Goal: Task Accomplishment & Management: Use online tool/utility

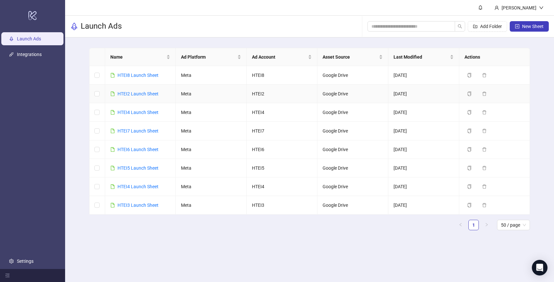
click at [134, 97] on div "HTEI2 Launch Sheet" at bounding box center [138, 93] width 41 height 7
click at [134, 94] on link "HTEI2 Launch Sheet" at bounding box center [138, 93] width 41 height 5
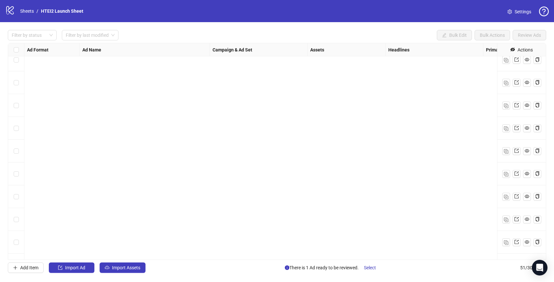
scroll to position [959, 0]
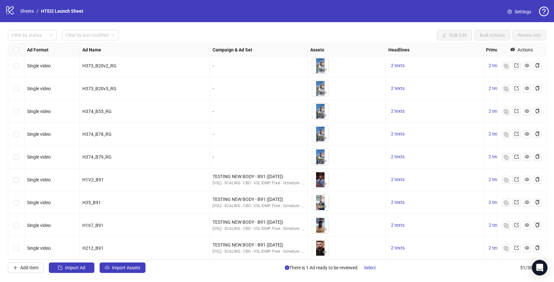
click at [21, 247] on div "Select row 51" at bounding box center [16, 248] width 16 height 23
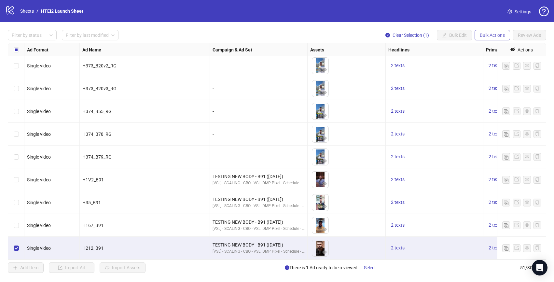
click at [486, 39] on button "Bulk Actions" at bounding box center [492, 35] width 35 height 10
click at [487, 72] on span "Duplicate with assets" at bounding box center [501, 69] width 45 height 7
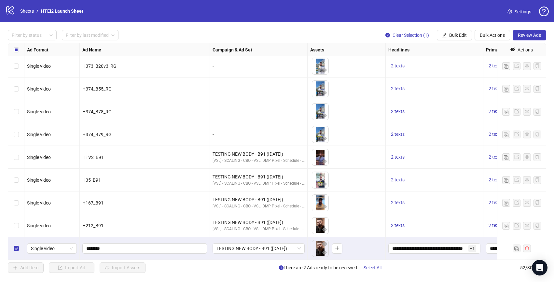
scroll to position [982, 0]
click at [21, 247] on div "Select row 52" at bounding box center [16, 248] width 16 height 23
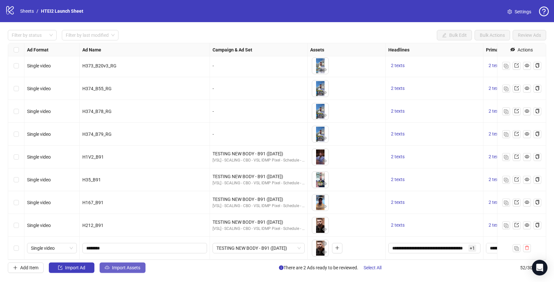
click at [126, 269] on span "Import Assets" at bounding box center [126, 267] width 28 height 5
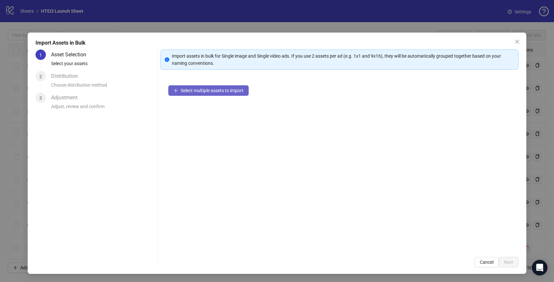
click at [206, 90] on span "Select multiple assets to import" at bounding box center [212, 90] width 63 height 5
click at [231, 92] on span "Select multiple assets to import" at bounding box center [212, 90] width 63 height 5
click at [203, 93] on button "Select multiple assets to import" at bounding box center [208, 90] width 80 height 10
click at [221, 89] on span "Select multiple assets to import" at bounding box center [212, 90] width 63 height 5
click at [204, 85] on button "Select multiple assets to import" at bounding box center [208, 90] width 80 height 10
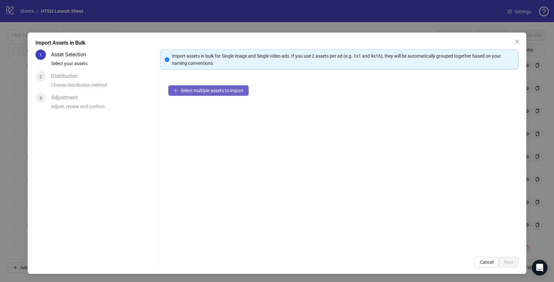
click at [204, 87] on button "Select multiple assets to import" at bounding box center [208, 90] width 80 height 10
click at [483, 261] on span "Cancel" at bounding box center [487, 261] width 14 height 5
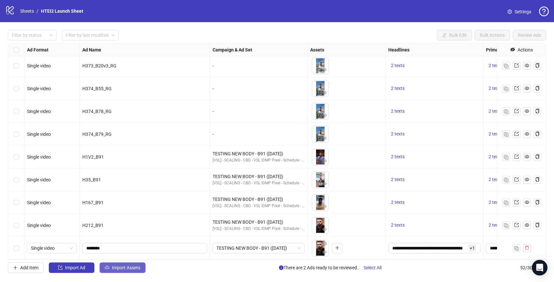
click at [115, 266] on span "Import Assets" at bounding box center [126, 267] width 28 height 5
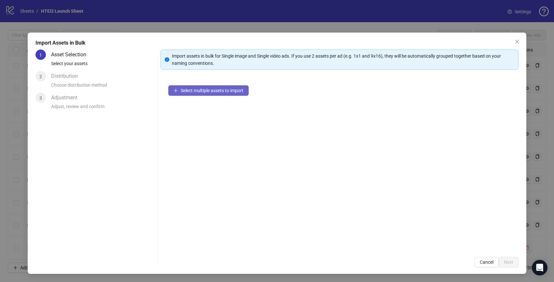
click at [195, 91] on span "Select multiple assets to import" at bounding box center [212, 90] width 63 height 5
click at [201, 57] on div "Import assets in bulk for Single image and Single video ads. If you use 2 asset…" at bounding box center [343, 59] width 343 height 14
click at [219, 97] on div "Select multiple assets to import" at bounding box center [340, 163] width 358 height 172
click at [218, 89] on span "Select multiple assets to import" at bounding box center [212, 90] width 63 height 5
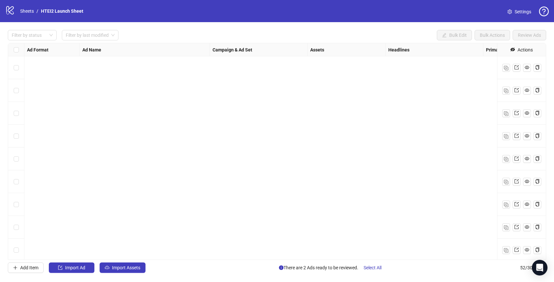
scroll to position [982, 0]
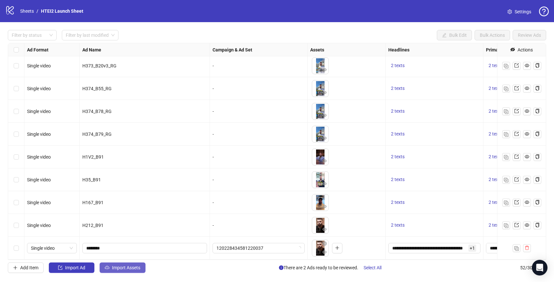
click at [120, 265] on span "Import Assets" at bounding box center [126, 267] width 28 height 5
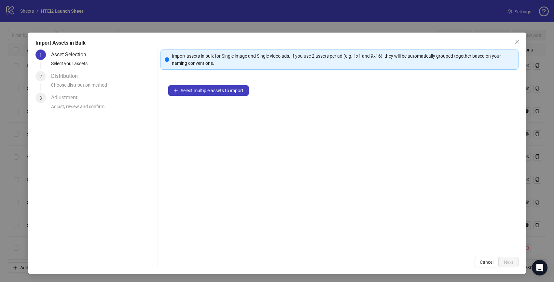
click at [207, 96] on div "Select multiple assets to import" at bounding box center [340, 163] width 358 height 172
click at [207, 90] on span "Select multiple assets to import" at bounding box center [212, 90] width 63 height 5
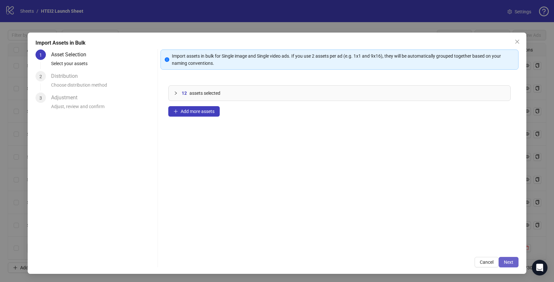
click at [511, 262] on span "Next" at bounding box center [508, 261] width 9 height 5
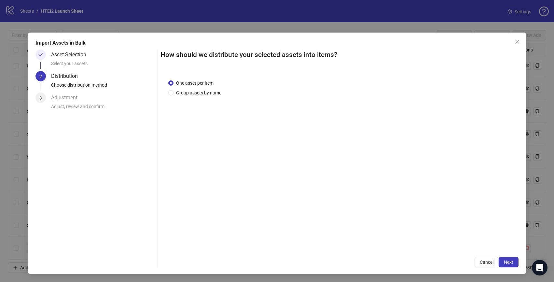
click at [510, 260] on span "Next" at bounding box center [508, 261] width 9 height 5
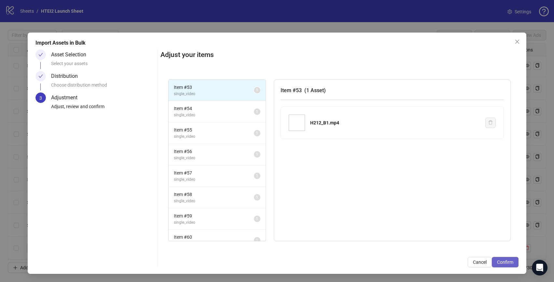
click at [508, 260] on span "Confirm" at bounding box center [505, 261] width 16 height 5
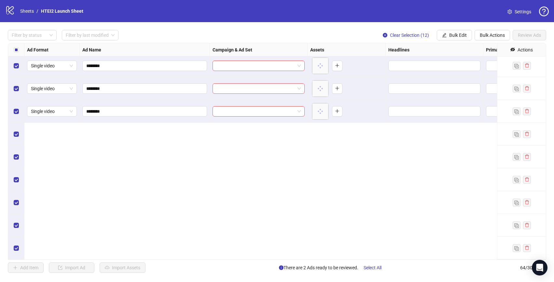
scroll to position [1082, 0]
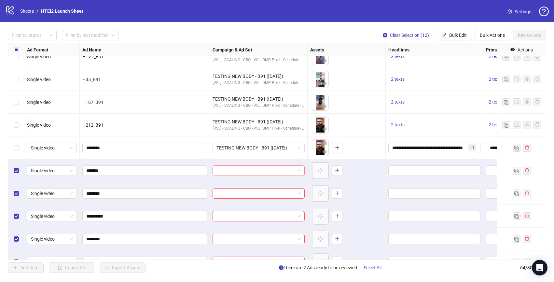
click at [273, 169] on input "search" at bounding box center [256, 171] width 78 height 10
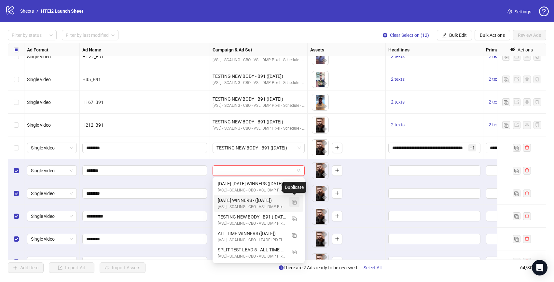
click at [295, 203] on img "button" at bounding box center [294, 202] width 5 height 5
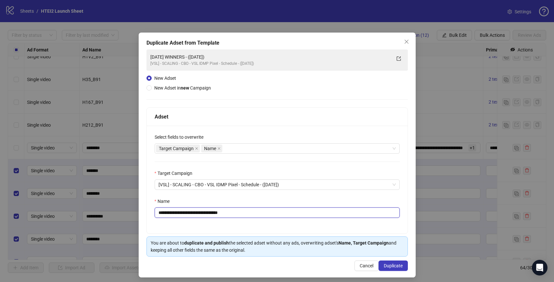
drag, startPoint x: 177, startPoint y: 215, endPoint x: 151, endPoint y: 215, distance: 26.0
click at [151, 215] on div "**********" at bounding box center [277, 180] width 261 height 108
drag, startPoint x: 289, startPoint y: 214, endPoint x: 331, endPoint y: 214, distance: 42.3
click at [331, 214] on input "**********" at bounding box center [277, 212] width 245 height 10
click at [274, 214] on input "**********" at bounding box center [277, 212] width 245 height 10
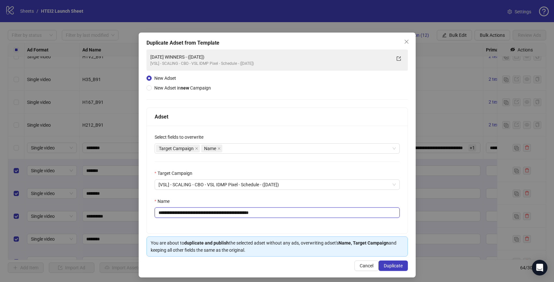
scroll to position [4, 0]
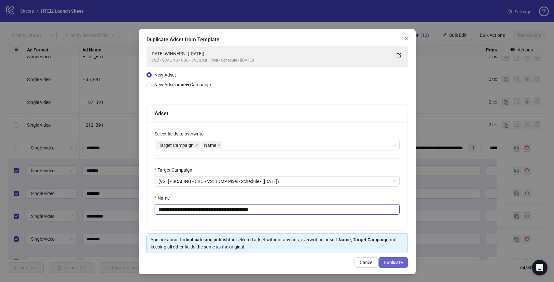
type input "**********"
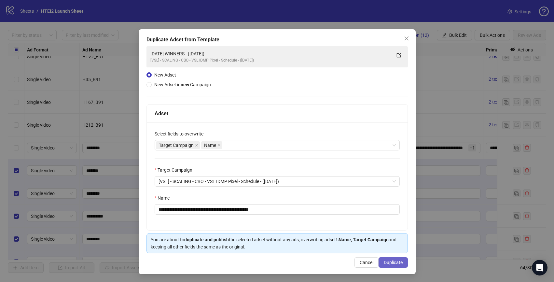
click at [388, 259] on button "Duplicate" at bounding box center [393, 262] width 29 height 10
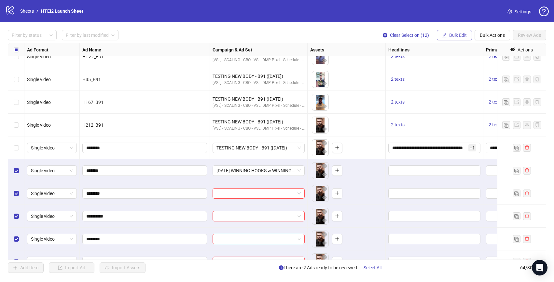
click at [454, 34] on span "Bulk Edit" at bounding box center [458, 35] width 18 height 5
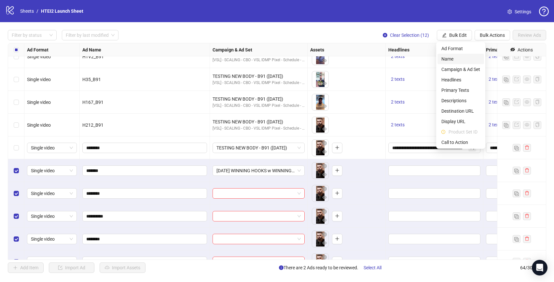
click at [470, 69] on span "Campaign & Ad Set" at bounding box center [460, 69] width 39 height 7
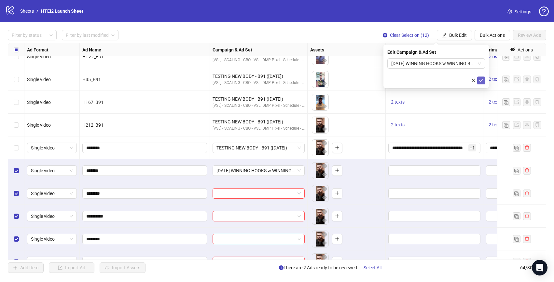
click at [482, 80] on icon "check" at bounding box center [481, 80] width 5 height 5
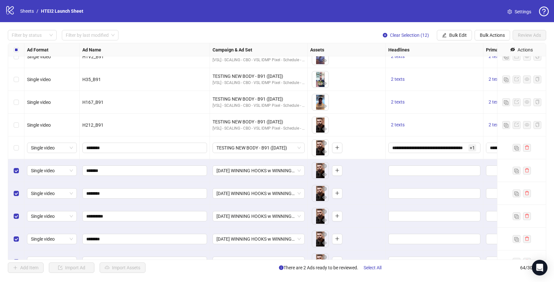
click at [19, 146] on div "Select row 52" at bounding box center [16, 147] width 16 height 23
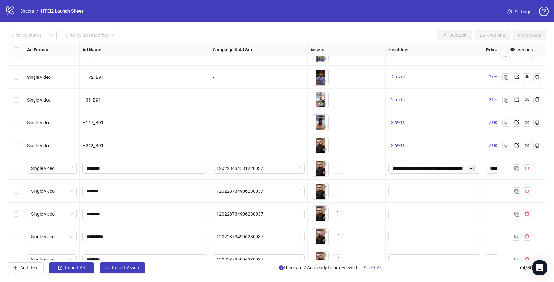
scroll to position [1255, 0]
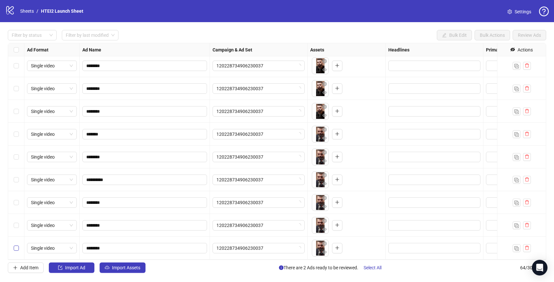
click at [16, 245] on label "Select row 64" at bounding box center [16, 248] width 5 height 7
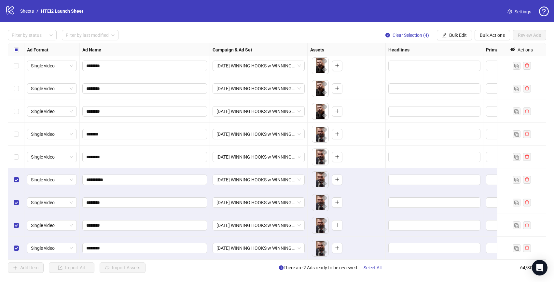
click at [18, 152] on div "Select row 60" at bounding box center [16, 157] width 16 height 23
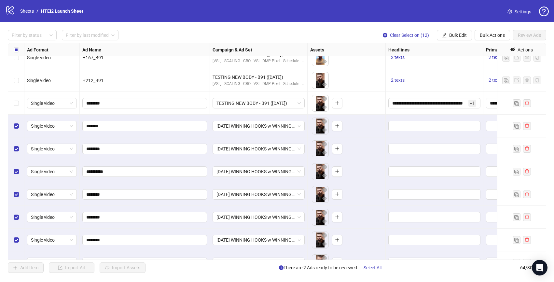
scroll to position [1126, 0]
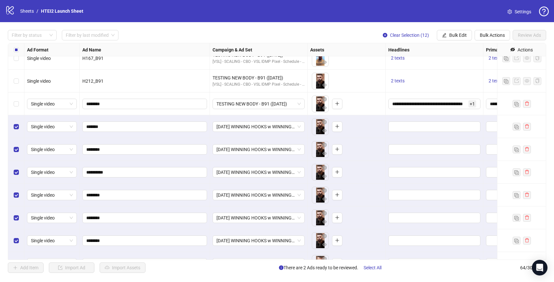
click at [17, 108] on div "Select row 52" at bounding box center [16, 103] width 16 height 23
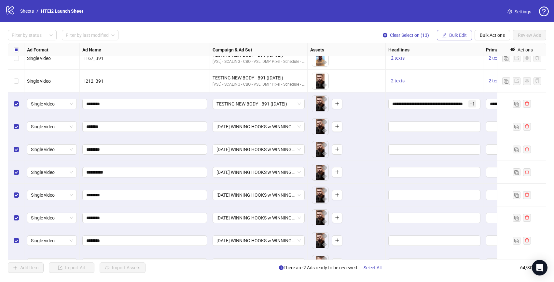
click at [447, 36] on button "Bulk Edit" at bounding box center [454, 35] width 35 height 10
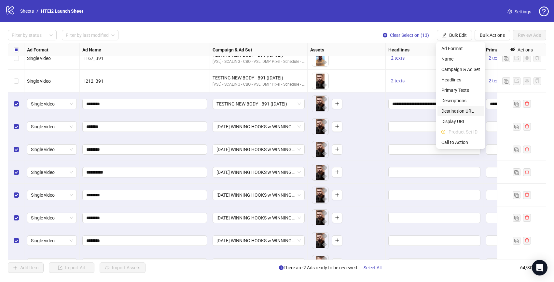
click at [457, 108] on span "Destination URL" at bounding box center [460, 110] width 39 height 7
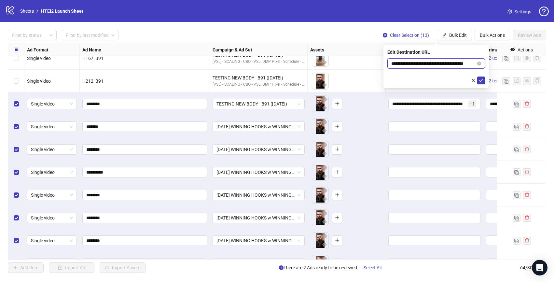
scroll to position [0, 12]
drag, startPoint x: 445, startPoint y: 65, endPoint x: 486, endPoint y: 65, distance: 41.0
click at [486, 65] on div "**********" at bounding box center [436, 67] width 105 height 44
click at [483, 83] on span "submit" at bounding box center [481, 80] width 5 height 5
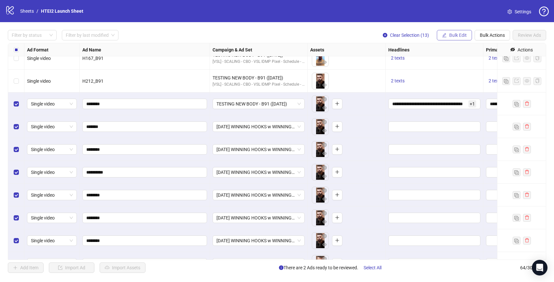
click at [456, 36] on span "Bulk Edit" at bounding box center [458, 35] width 18 height 5
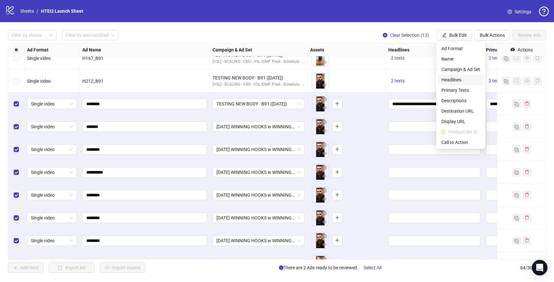
click at [452, 78] on span "Headlines" at bounding box center [460, 79] width 39 height 7
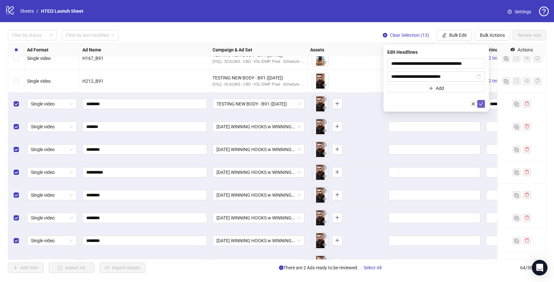
click at [483, 105] on icon "check" at bounding box center [481, 104] width 5 height 5
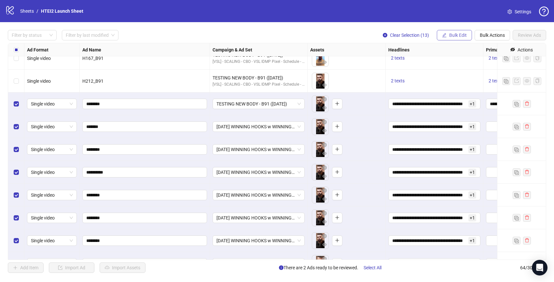
click at [456, 37] on span "Bulk Edit" at bounding box center [458, 35] width 18 height 5
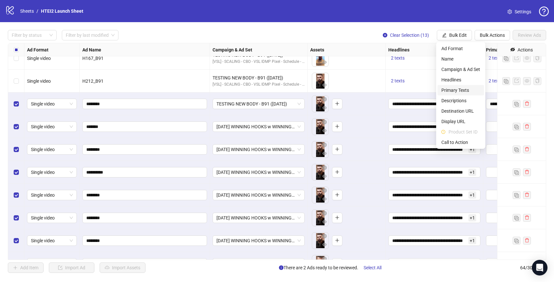
click at [457, 89] on span "Primary Texts" at bounding box center [460, 90] width 39 height 7
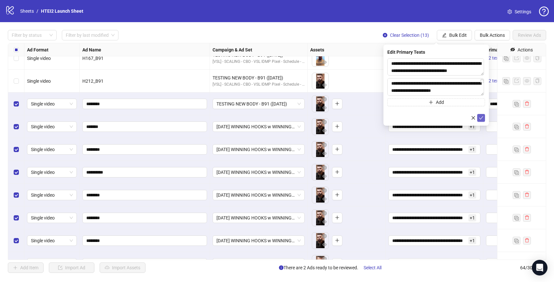
click at [481, 116] on icon "check" at bounding box center [481, 118] width 5 height 5
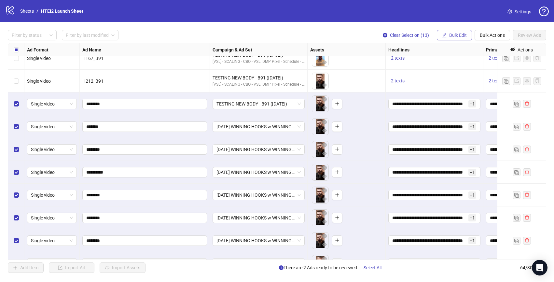
click at [456, 33] on span "Bulk Edit" at bounding box center [458, 35] width 18 height 5
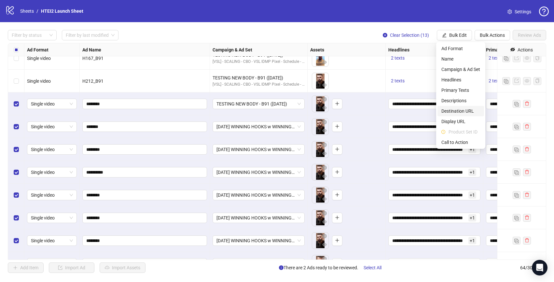
click at [454, 113] on span "Destination URL" at bounding box center [460, 110] width 39 height 7
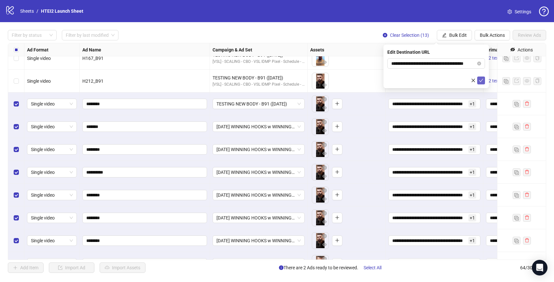
click at [482, 79] on icon "check" at bounding box center [481, 80] width 5 height 5
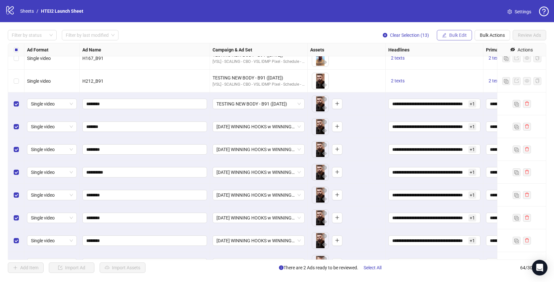
click at [460, 35] on span "Bulk Edit" at bounding box center [458, 35] width 18 height 5
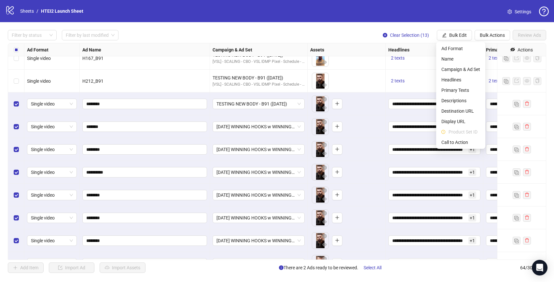
click at [462, 137] on li "Product Set ID" at bounding box center [461, 132] width 47 height 10
click at [469, 144] on span "Call to Action" at bounding box center [460, 142] width 39 height 7
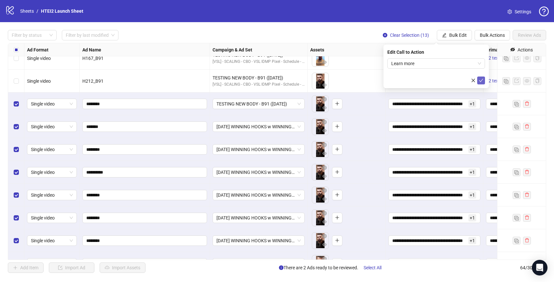
click at [483, 81] on icon "check" at bounding box center [481, 80] width 5 height 5
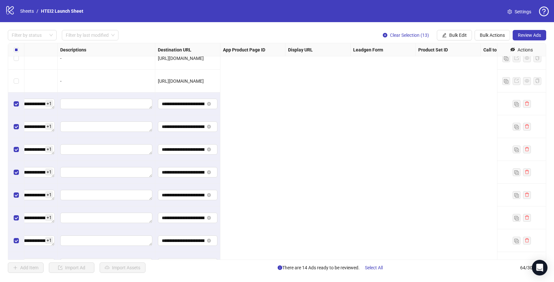
scroll to position [1126, 0]
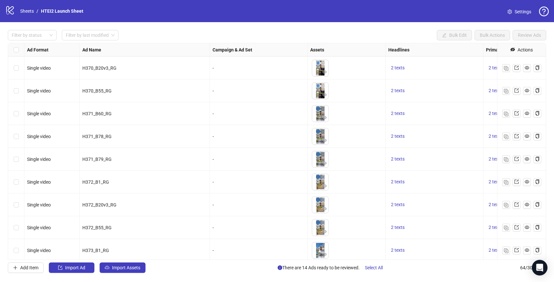
scroll to position [1255, 0]
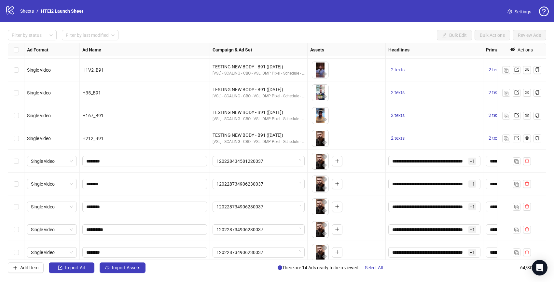
scroll to position [1255, 0]
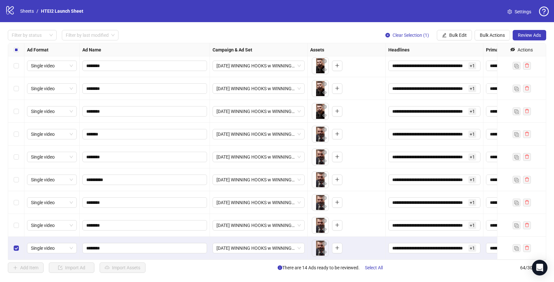
click at [15, 218] on div "Select row 63" at bounding box center [16, 225] width 16 height 23
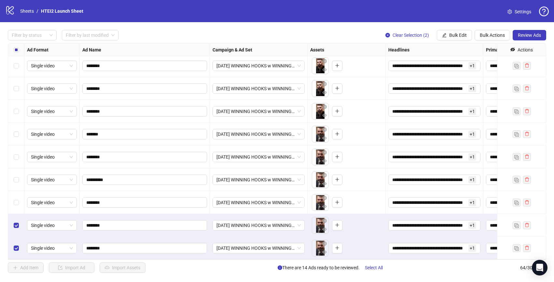
click at [16, 207] on div "Select row 62" at bounding box center [16, 202] width 16 height 23
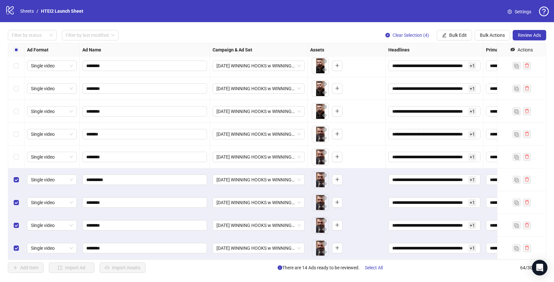
click at [20, 161] on div "Select row 60" at bounding box center [16, 157] width 16 height 23
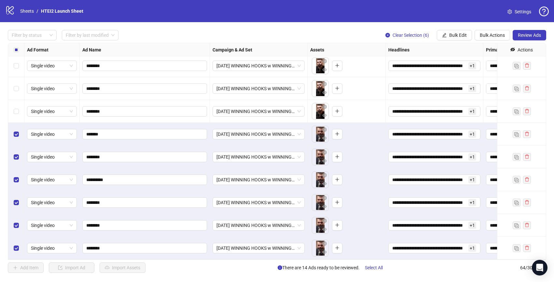
click at [14, 115] on div "Select row 58" at bounding box center [16, 111] width 16 height 23
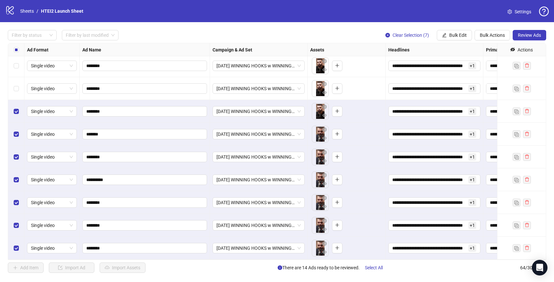
scroll to position [1221, 0]
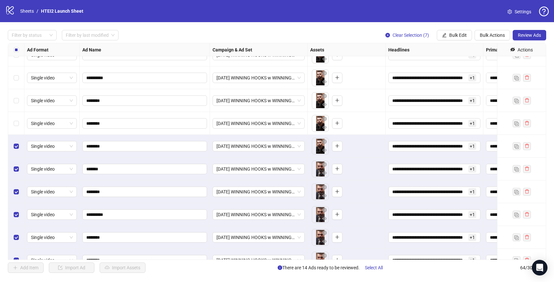
click at [18, 129] on div "Select row 57" at bounding box center [16, 123] width 16 height 23
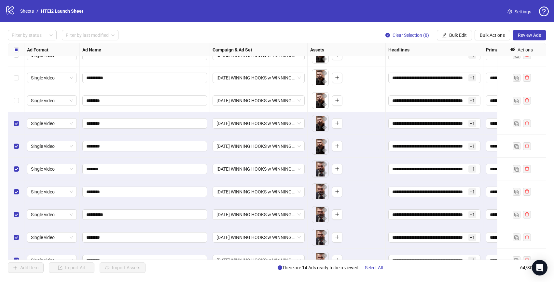
click at [15, 95] on div "Select row 56" at bounding box center [16, 100] width 16 height 23
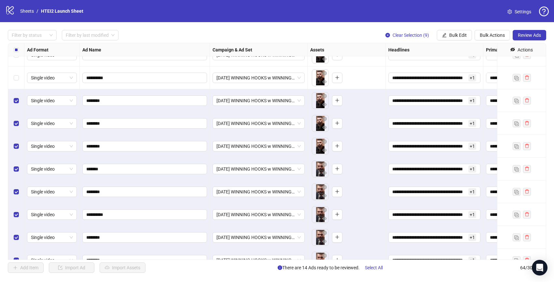
click at [15, 84] on div "Select row 55" at bounding box center [16, 77] width 16 height 23
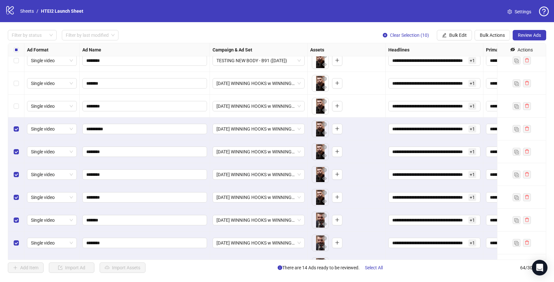
click at [20, 106] on div "Select row 54" at bounding box center [16, 106] width 16 height 23
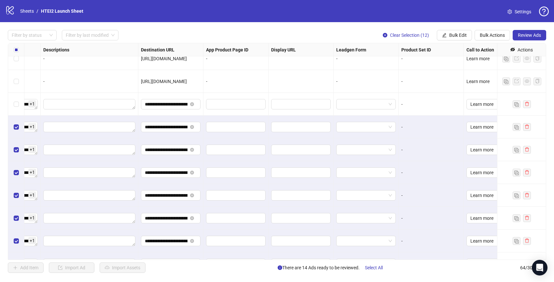
scroll to position [1126, 518]
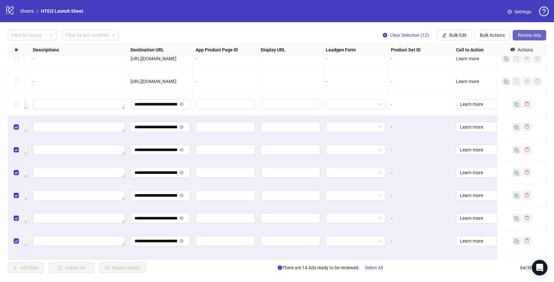
click at [519, 37] on span "Review Ads" at bounding box center [529, 35] width 23 height 5
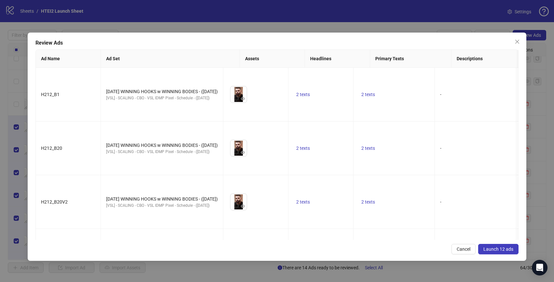
click at [492, 252] on button "Launch 12 ads" at bounding box center [498, 249] width 40 height 10
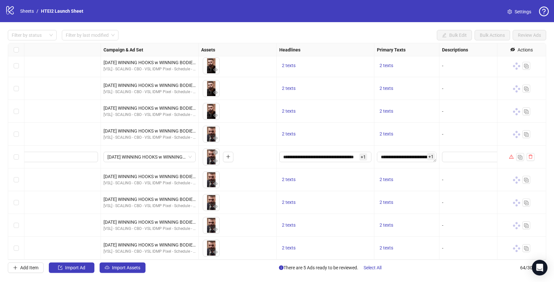
scroll to position [1255, 0]
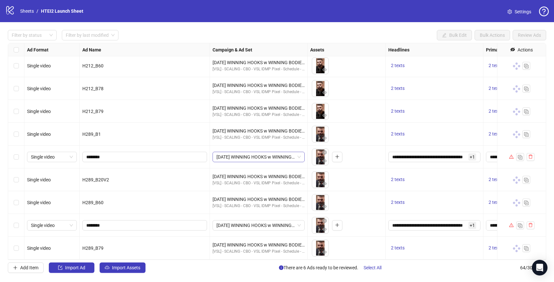
click at [284, 154] on span "AUG 2025 WINNING HOOKS w WINNING BODIES - (08.12.2025)" at bounding box center [259, 157] width 84 height 10
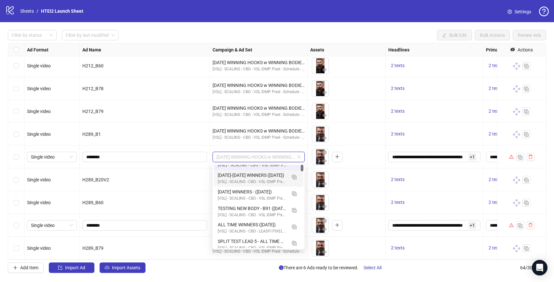
scroll to position [0, 0]
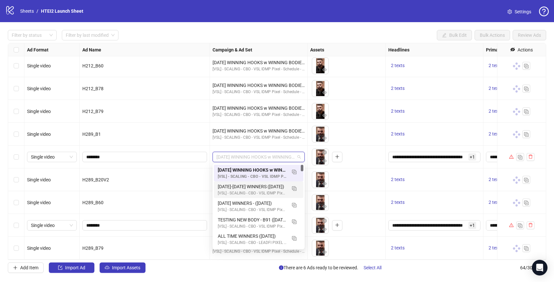
drag, startPoint x: 302, startPoint y: 167, endPoint x: 302, endPoint y: 160, distance: 7.2
click at [302, 160] on body "**********" at bounding box center [277, 141] width 554 height 282
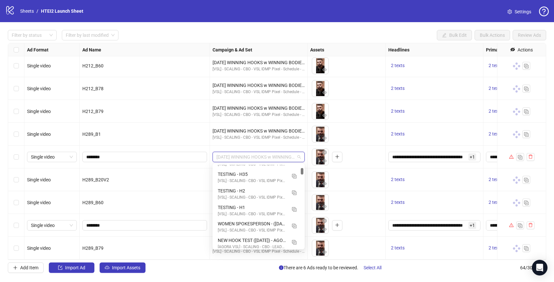
scroll to position [287, 0]
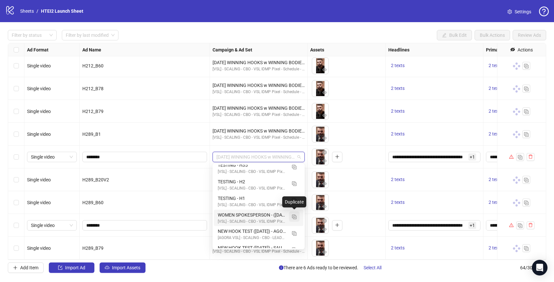
click at [296, 217] on img "button" at bounding box center [294, 217] width 5 height 5
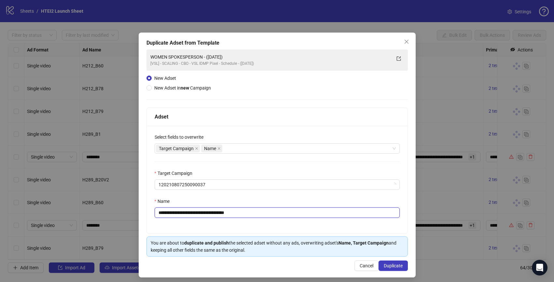
drag, startPoint x: 210, startPoint y: 214, endPoint x: 137, endPoint y: 211, distance: 73.0
click at [137, 214] on div "**********" at bounding box center [277, 141] width 554 height 282
click at [237, 212] on input "**********" at bounding box center [277, 212] width 245 height 10
click at [242, 212] on input "**********" at bounding box center [277, 212] width 245 height 10
drag, startPoint x: 257, startPoint y: 213, endPoint x: 307, endPoint y: 213, distance: 50.5
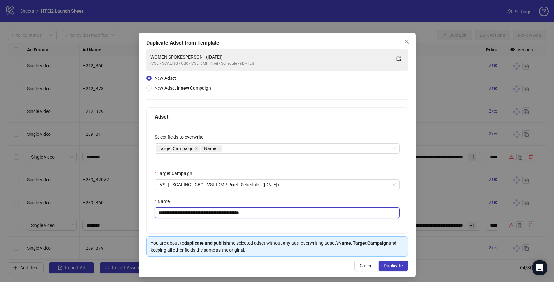
click at [303, 213] on input "**********" at bounding box center [277, 212] width 245 height 10
click at [205, 214] on input "**********" at bounding box center [277, 212] width 245 height 10
type input "**********"
click at [390, 261] on button "Duplicate" at bounding box center [393, 265] width 29 height 10
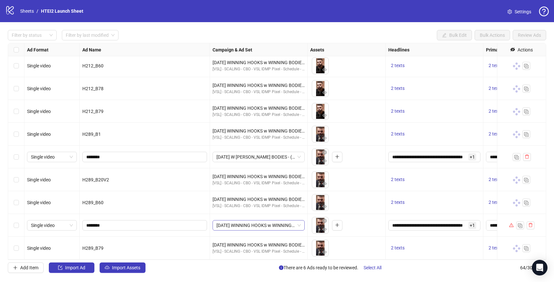
click at [247, 222] on span "AUG 2025 WINNING HOOKS w WINNING BODIES - (08.12.2025)" at bounding box center [259, 225] width 84 height 10
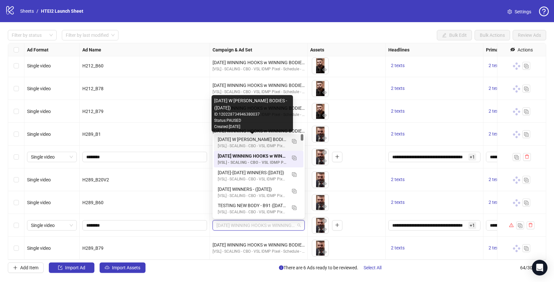
click at [242, 142] on div "[DATE] W [PERSON_NAME] BODIES - ([DATE])" at bounding box center [252, 139] width 69 height 7
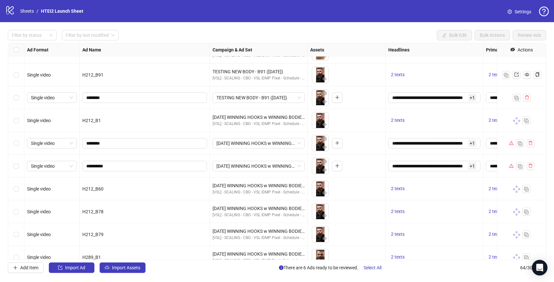
scroll to position [1114, 0]
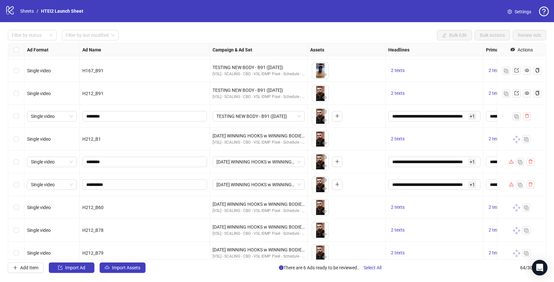
click at [21, 116] on div "Select row 52" at bounding box center [16, 116] width 16 height 23
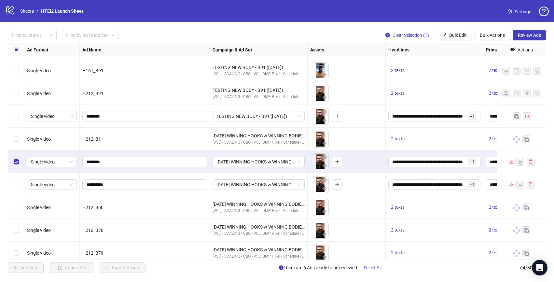
click at [15, 180] on div "Select row 55" at bounding box center [16, 184] width 16 height 23
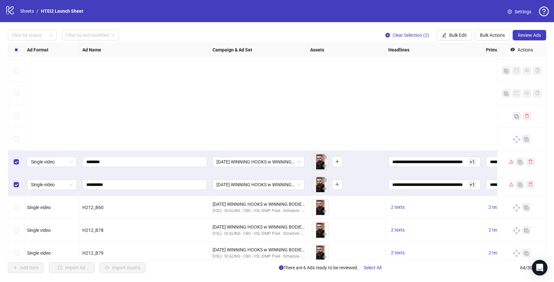
scroll to position [1255, 0]
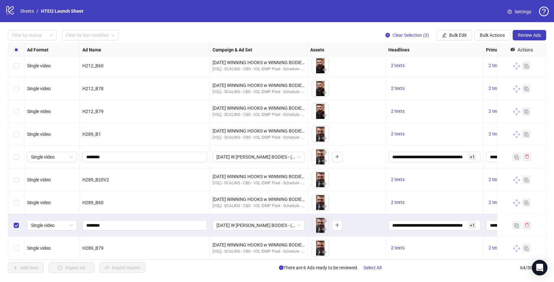
click at [19, 157] on div "Select row 60" at bounding box center [16, 157] width 16 height 23
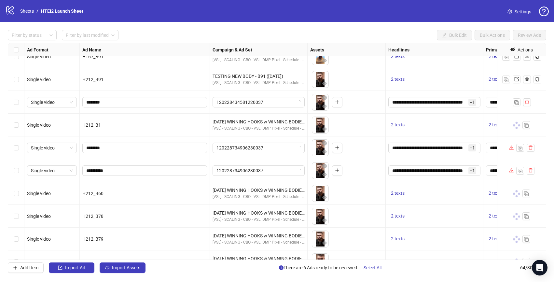
scroll to position [1255, 0]
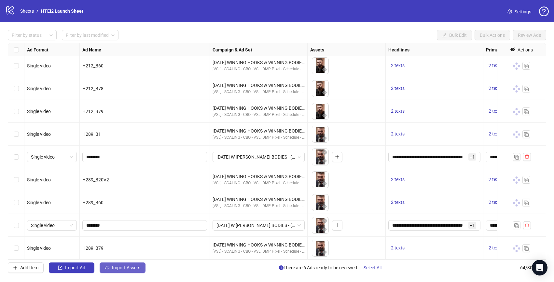
click at [133, 269] on span "Import Assets" at bounding box center [126, 267] width 28 height 5
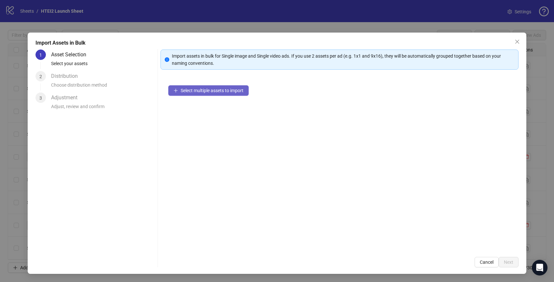
click at [193, 95] on button "Select multiple assets to import" at bounding box center [208, 90] width 80 height 10
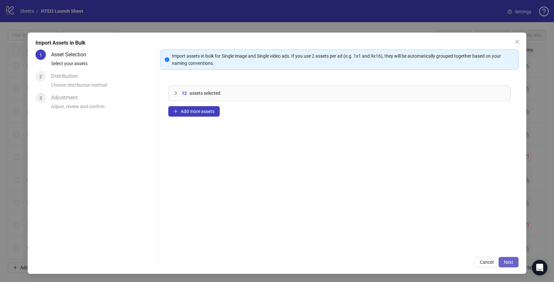
click at [506, 263] on span "Next" at bounding box center [508, 261] width 9 height 5
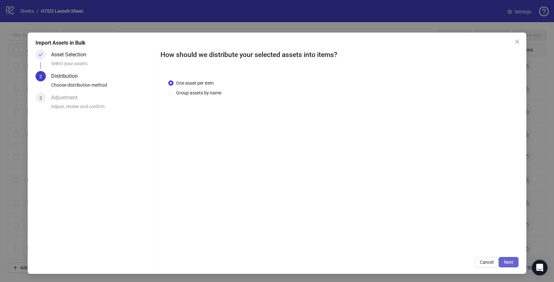
click at [509, 262] on span "Next" at bounding box center [508, 261] width 9 height 5
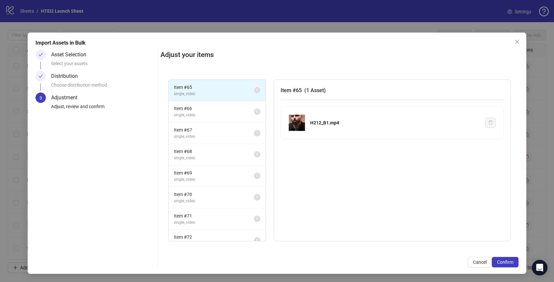
click at [509, 262] on span "Confirm" at bounding box center [505, 261] width 16 height 5
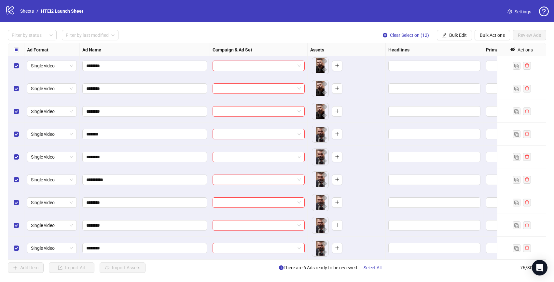
scroll to position [1355, 0]
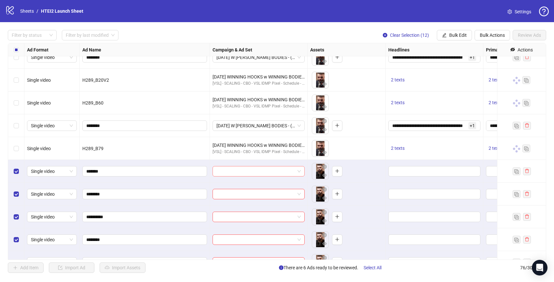
click at [230, 172] on input "search" at bounding box center [256, 171] width 78 height 10
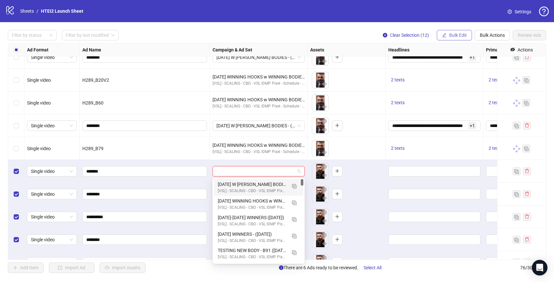
click at [457, 36] on span "Bulk Edit" at bounding box center [458, 35] width 18 height 5
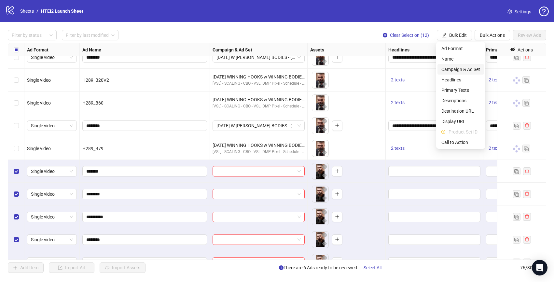
click at [455, 72] on span "Campaign & Ad Set" at bounding box center [460, 69] width 39 height 7
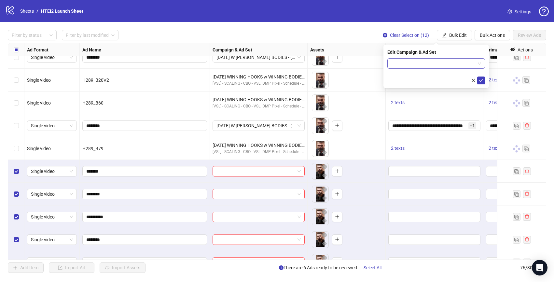
click at [435, 61] on input "search" at bounding box center [433, 64] width 84 height 10
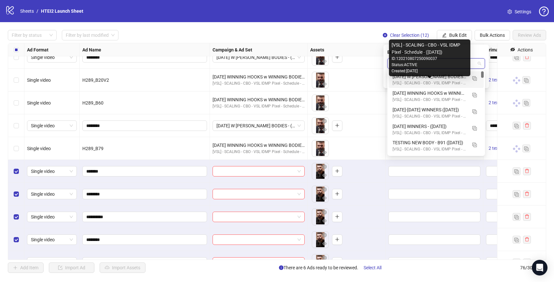
click at [428, 79] on div "[DATE] W [PERSON_NAME] BODIES - ([DATE])" at bounding box center [430, 76] width 74 height 7
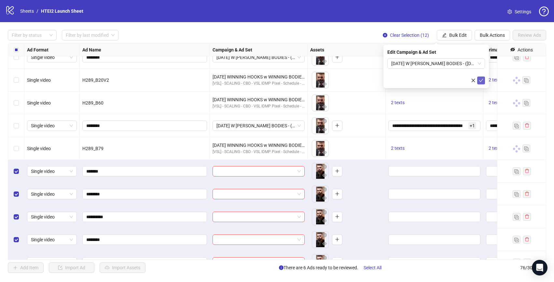
click at [481, 81] on icon "check" at bounding box center [481, 80] width 4 height 3
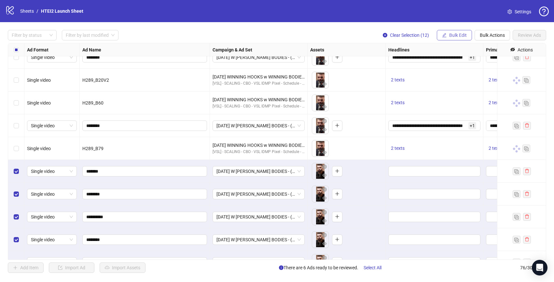
click at [453, 35] on span "Bulk Edit" at bounding box center [458, 35] width 18 height 5
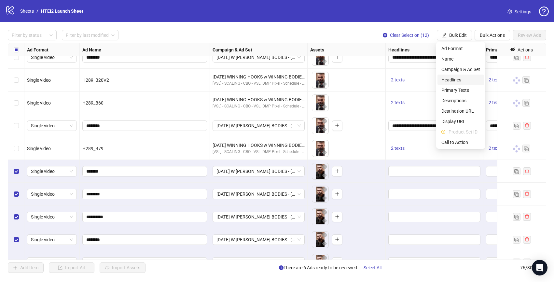
click at [463, 81] on span "Headlines" at bounding box center [460, 79] width 39 height 7
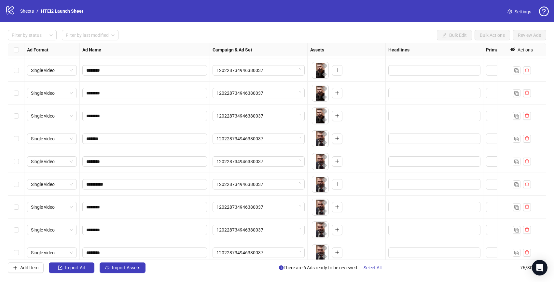
scroll to position [1529, 0]
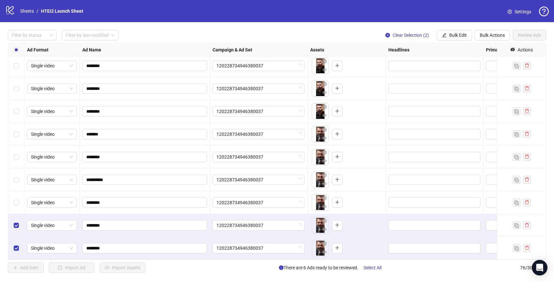
click at [10, 202] on div "Select row 74" at bounding box center [16, 202] width 16 height 23
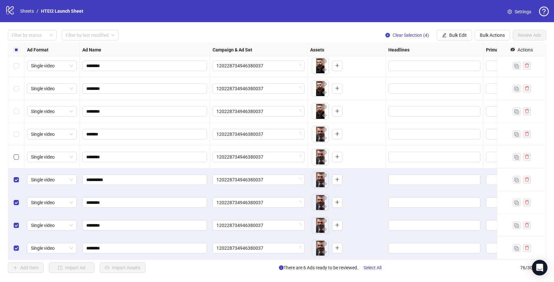
click at [17, 160] on label "Select row 72" at bounding box center [16, 156] width 5 height 7
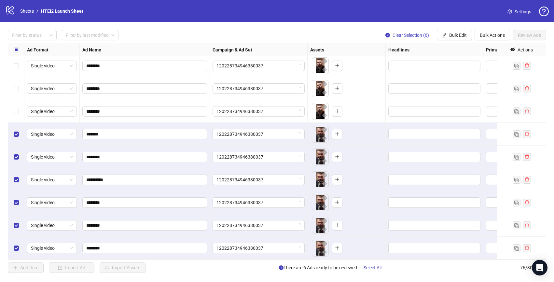
click at [17, 105] on div "Select row 70" at bounding box center [16, 111] width 16 height 23
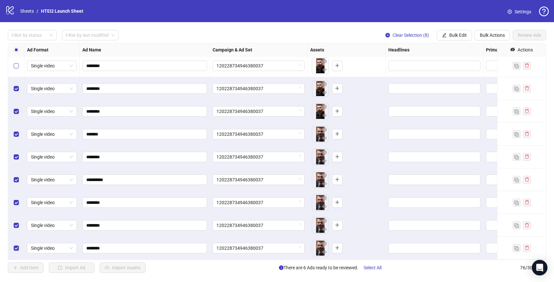
click at [17, 68] on label "Select row 68" at bounding box center [16, 65] width 5 height 7
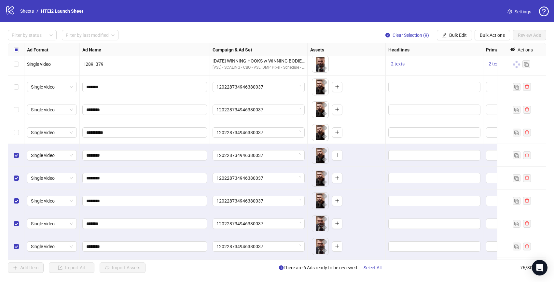
scroll to position [1432, 0]
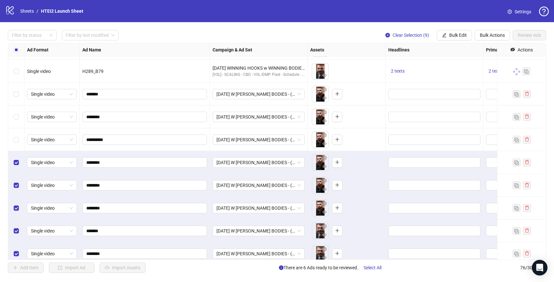
click at [19, 138] on div "Select row 67" at bounding box center [16, 139] width 16 height 23
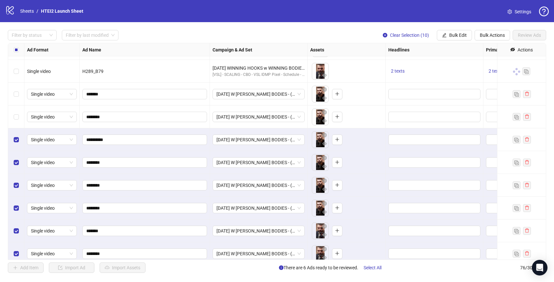
click at [19, 113] on div "Select row 66" at bounding box center [16, 116] width 16 height 23
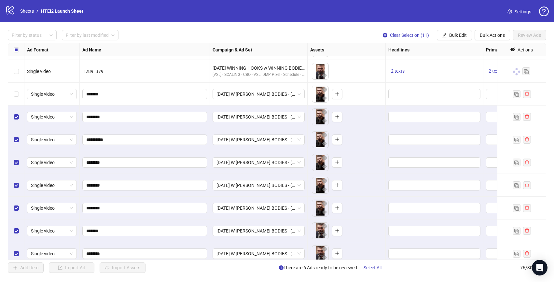
click at [19, 95] on div "Select row 65" at bounding box center [16, 94] width 16 height 23
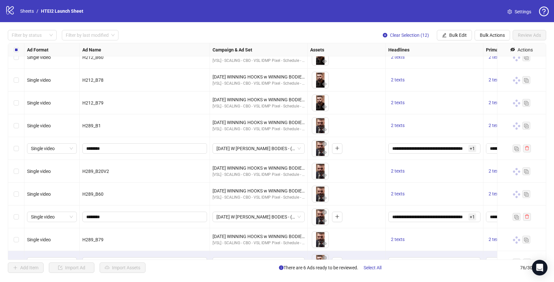
scroll to position [1308, 0]
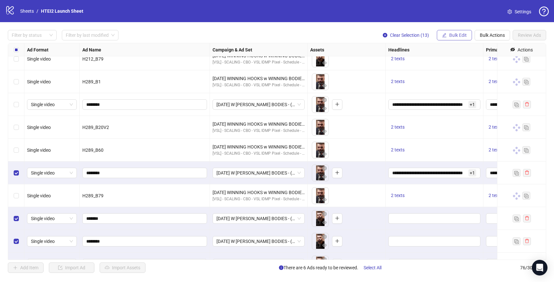
click at [460, 34] on span "Bulk Edit" at bounding box center [458, 35] width 18 height 5
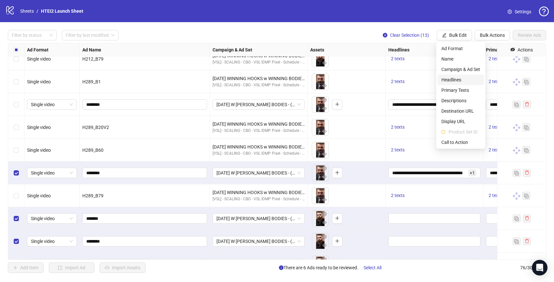
click at [457, 77] on span "Headlines" at bounding box center [460, 79] width 39 height 7
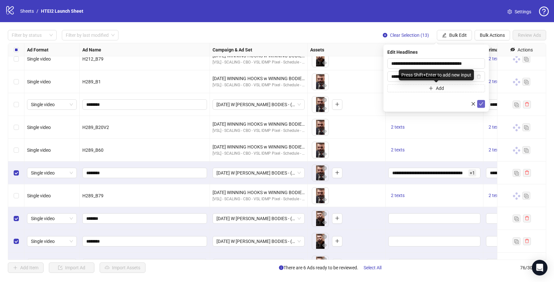
click at [482, 100] on button "submit" at bounding box center [481, 104] width 8 height 8
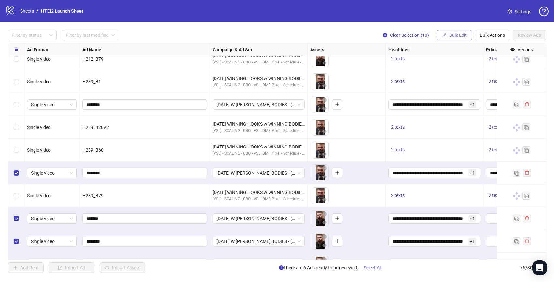
click at [455, 35] on span "Bulk Edit" at bounding box center [458, 35] width 18 height 5
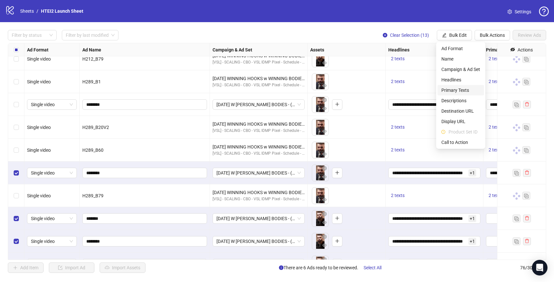
click at [455, 90] on span "Primary Texts" at bounding box center [460, 90] width 39 height 7
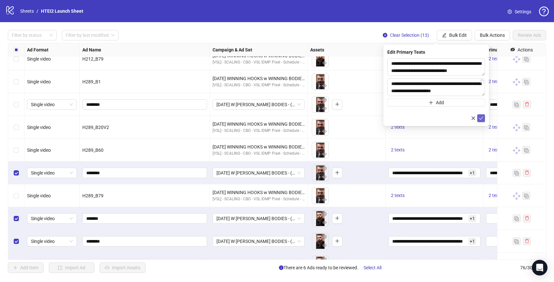
click at [481, 116] on icon "check" at bounding box center [481, 118] width 5 height 5
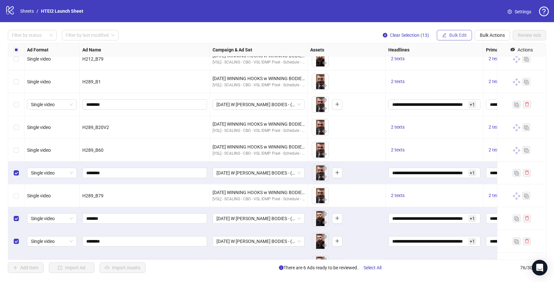
click at [458, 36] on span "Bulk Edit" at bounding box center [458, 35] width 18 height 5
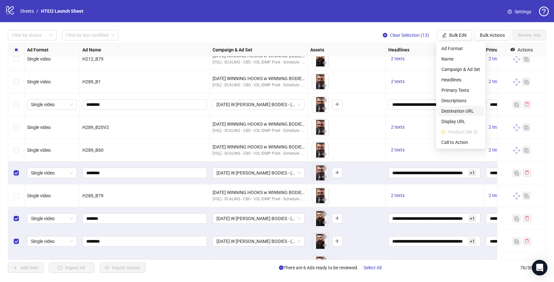
click at [460, 106] on li "Destination URL" at bounding box center [461, 111] width 47 height 10
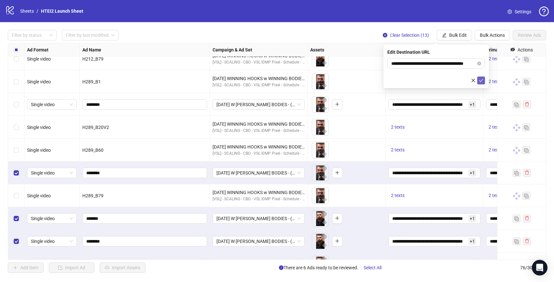
click at [480, 80] on icon "check" at bounding box center [481, 80] width 5 height 5
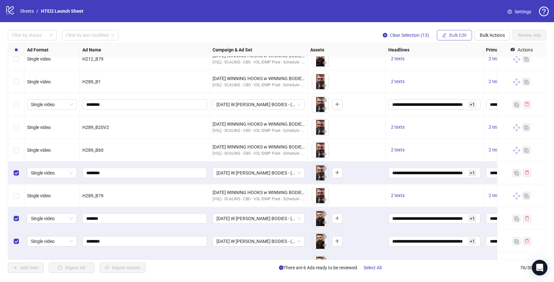
click at [457, 36] on span "Bulk Edit" at bounding box center [458, 35] width 18 height 5
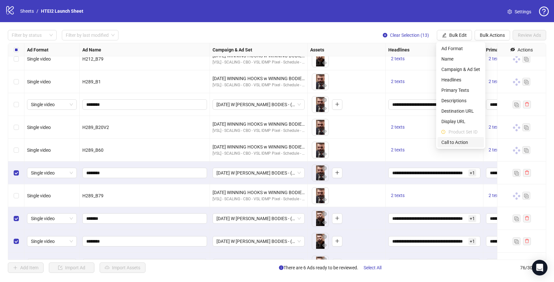
click at [459, 141] on span "Call to Action" at bounding box center [460, 142] width 39 height 7
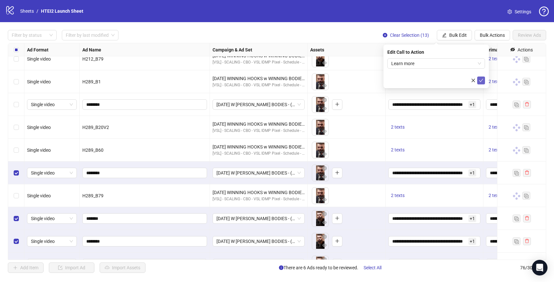
click at [483, 79] on icon "check" at bounding box center [481, 80] width 5 height 5
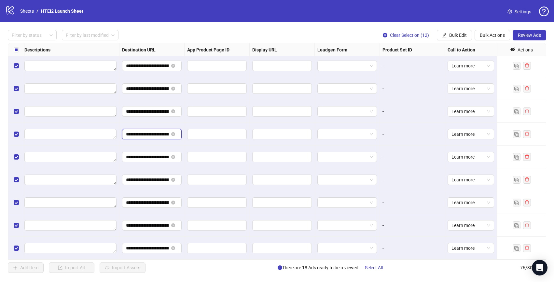
scroll to position [0, 54]
drag, startPoint x: 139, startPoint y: 135, endPoint x: 202, endPoint y: 141, distance: 63.1
click at [528, 35] on span "Review Ads" at bounding box center [529, 35] width 23 height 5
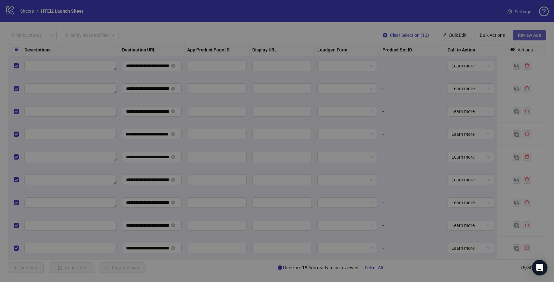
scroll to position [0, 0]
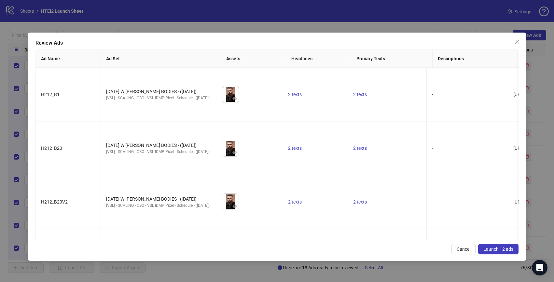
click at [504, 251] on span "Launch 12 ads" at bounding box center [498, 248] width 30 height 5
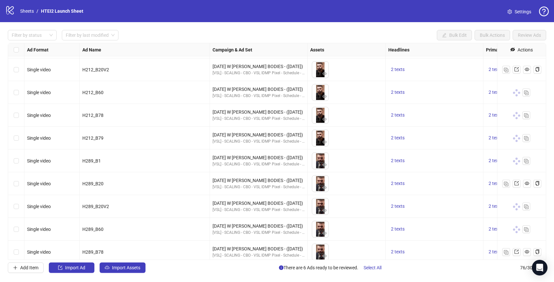
scroll to position [1529, 0]
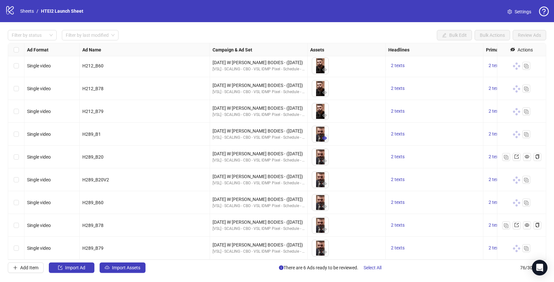
click at [324, 136] on icon "eye" at bounding box center [324, 137] width 5 height 3
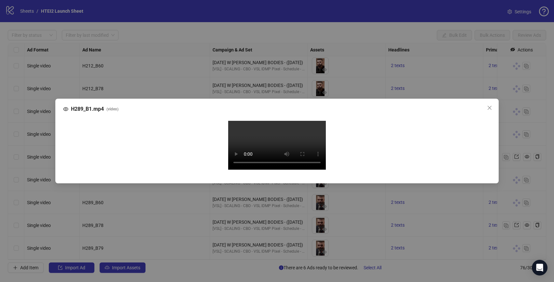
click at [292, 133] on video "Your browser does not support the video tag." at bounding box center [277, 145] width 98 height 49
click at [519, 187] on div "H289_B1.mp4 ( video ) Your browser does not support the video tag." at bounding box center [277, 141] width 554 height 282
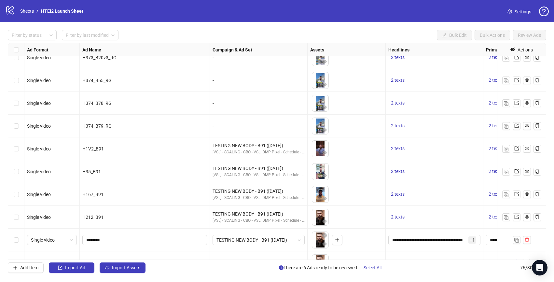
scroll to position [1013, 0]
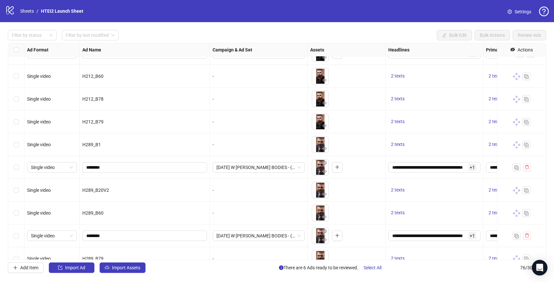
scroll to position [1158, 0]
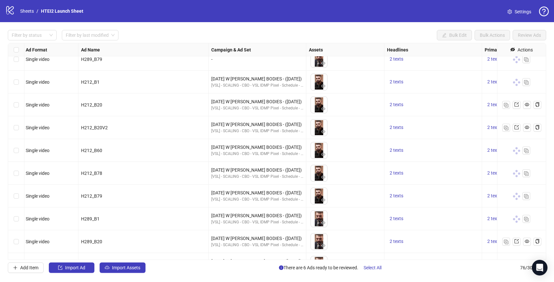
scroll to position [1529, 1]
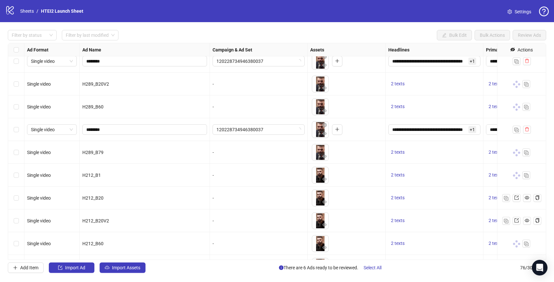
scroll to position [1529, 0]
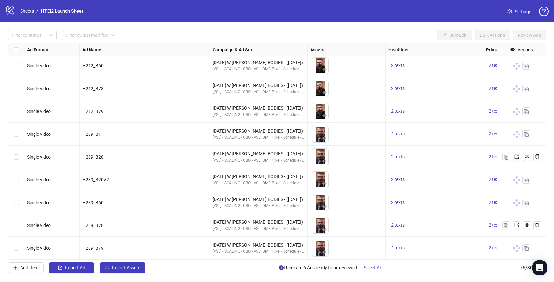
click at [410, 94] on div "2 texts" at bounding box center [435, 88] width 98 height 23
